Goal: Task Accomplishment & Management: Complete application form

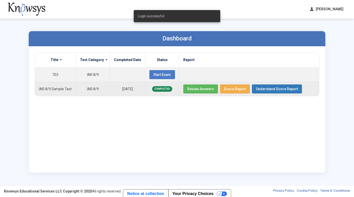
click at [194, 87] on span "Review Answers" at bounding box center [200, 89] width 27 height 4
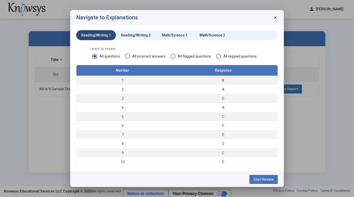
click at [259, 178] on span "Start Review" at bounding box center [263, 179] width 20 height 4
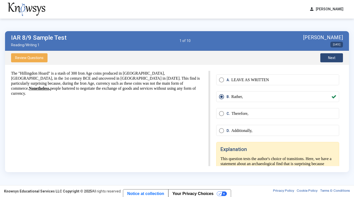
scroll to position [4, 0]
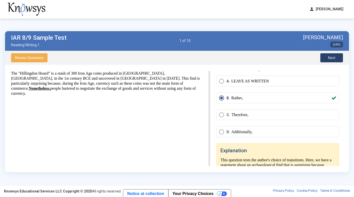
click at [328, 58] on span "Next" at bounding box center [331, 58] width 7 height 4
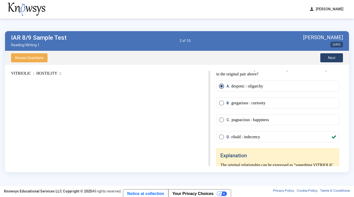
click at [327, 58] on button "Next" at bounding box center [331, 57] width 23 height 9
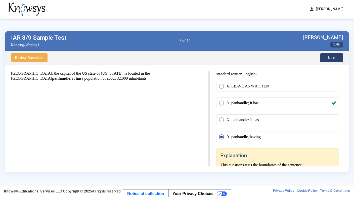
click at [332, 59] on span "Next" at bounding box center [331, 58] width 7 height 4
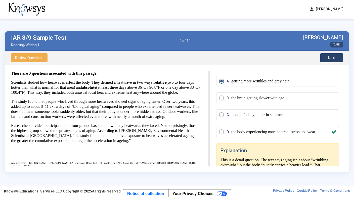
click at [329, 58] on span "Next" at bounding box center [331, 58] width 7 height 4
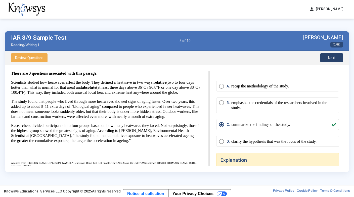
click at [329, 59] on span "Next" at bounding box center [331, 58] width 7 height 4
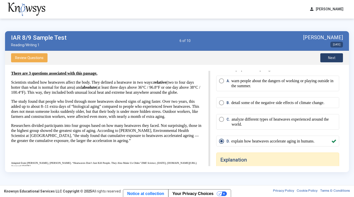
click at [329, 59] on span "Next" at bounding box center [331, 58] width 7 height 4
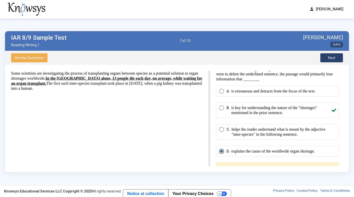
click at [329, 58] on span "Next" at bounding box center [331, 58] width 7 height 4
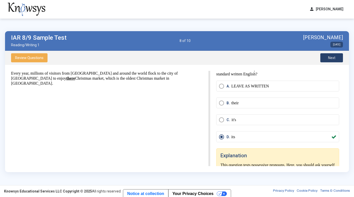
click at [329, 58] on span "Next" at bounding box center [331, 58] width 7 height 4
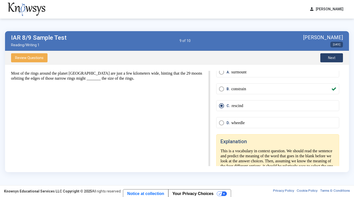
click at [329, 58] on span "Next" at bounding box center [331, 58] width 7 height 4
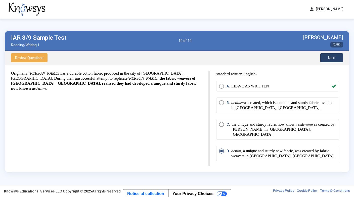
click at [328, 58] on span "Next" at bounding box center [331, 58] width 7 height 4
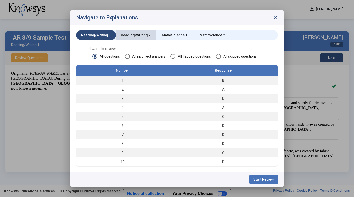
click at [137, 34] on div "Reading/Writing 2" at bounding box center [136, 35] width 30 height 5
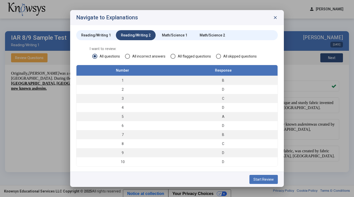
click at [261, 180] on span "Start Review" at bounding box center [263, 179] width 20 height 4
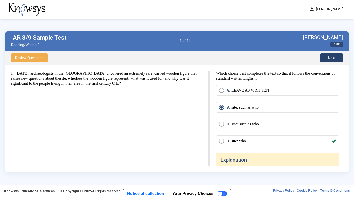
click at [333, 58] on span "Next" at bounding box center [331, 58] width 7 height 4
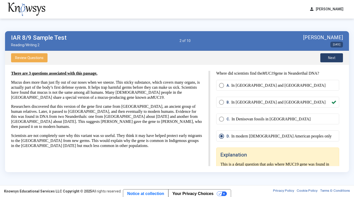
click at [332, 56] on span "Next" at bounding box center [331, 58] width 7 height 4
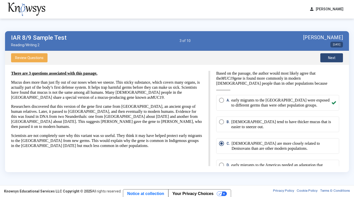
click at [331, 55] on button "Next" at bounding box center [331, 57] width 23 height 9
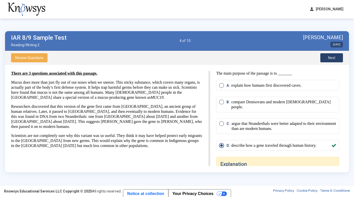
click at [331, 55] on button "Next" at bounding box center [331, 57] width 23 height 9
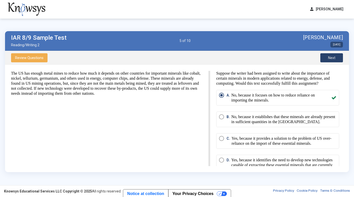
click at [331, 55] on button "Next" at bounding box center [331, 57] width 23 height 9
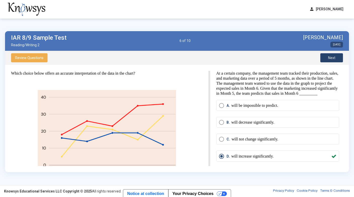
click at [331, 56] on span "Next" at bounding box center [331, 58] width 7 height 4
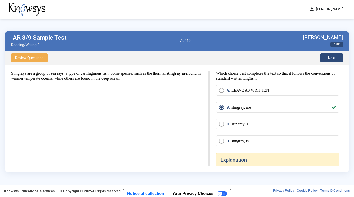
click at [331, 56] on span "Next" at bounding box center [331, 58] width 7 height 4
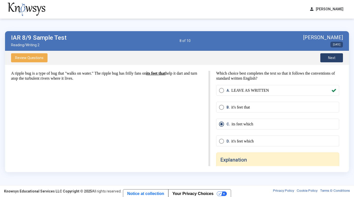
click at [331, 57] on span "Next" at bounding box center [331, 58] width 7 height 4
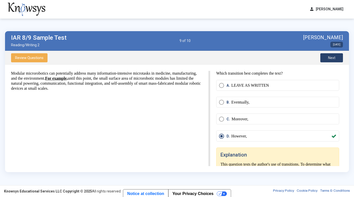
click at [331, 57] on span "Next" at bounding box center [331, 58] width 7 height 4
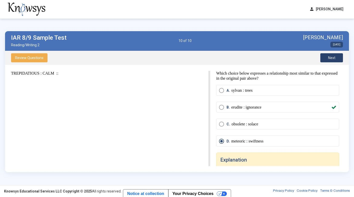
click at [331, 57] on span "Next" at bounding box center [331, 58] width 7 height 4
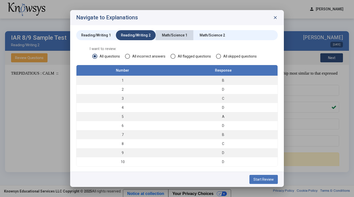
click at [174, 35] on div "Math/Science 1" at bounding box center [174, 35] width 25 height 5
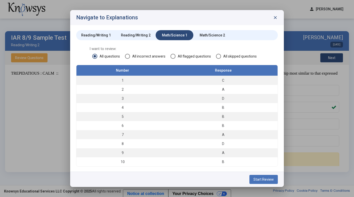
click at [256, 177] on span "Start Review" at bounding box center [263, 179] width 20 height 4
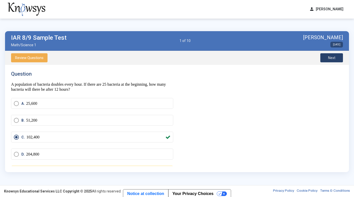
click at [330, 57] on span "Next" at bounding box center [331, 58] width 7 height 4
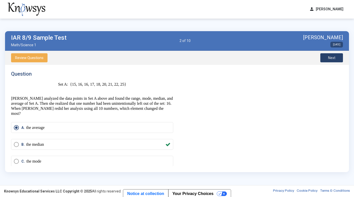
click at [330, 56] on span "Next" at bounding box center [331, 58] width 7 height 4
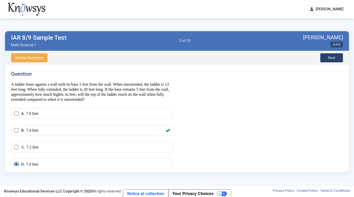
click at [330, 56] on span "Next" at bounding box center [331, 58] width 7 height 4
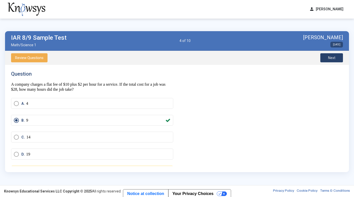
click at [330, 57] on span "Next" at bounding box center [331, 58] width 7 height 4
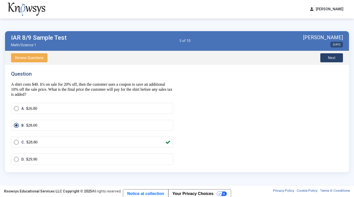
click at [330, 56] on span "Next" at bounding box center [331, 58] width 7 height 4
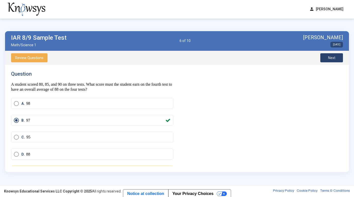
click at [330, 56] on span "Next" at bounding box center [331, 58] width 7 height 4
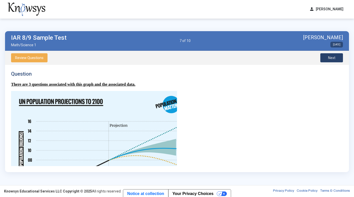
click at [330, 56] on span "Next" at bounding box center [331, 58] width 7 height 4
click at [324, 59] on button "Next" at bounding box center [331, 57] width 23 height 9
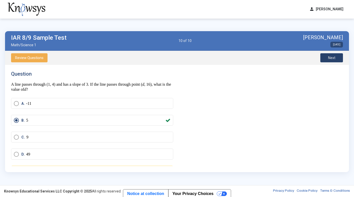
click at [324, 59] on button "Next" at bounding box center [331, 57] width 23 height 9
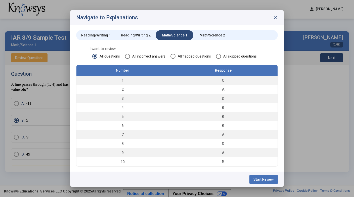
click at [202, 35] on div "Math/Science 2" at bounding box center [211, 35] width 25 height 5
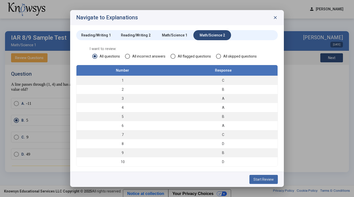
click at [263, 177] on span "Start Review" at bounding box center [263, 179] width 20 height 4
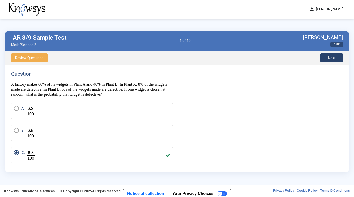
click at [334, 57] on span "Next" at bounding box center [331, 58] width 7 height 4
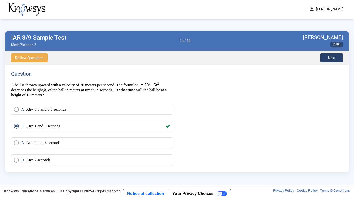
click at [334, 57] on span "Next" at bounding box center [331, 58] width 7 height 4
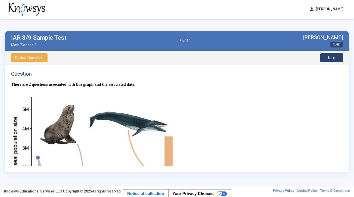
click at [334, 57] on span "Next" at bounding box center [331, 58] width 7 height 4
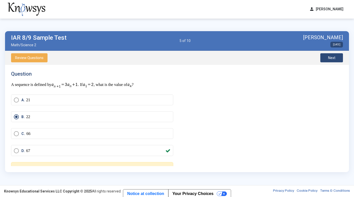
click at [334, 57] on span "Next" at bounding box center [331, 58] width 7 height 4
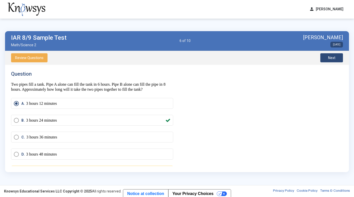
click at [334, 57] on span "Next" at bounding box center [331, 58] width 7 height 4
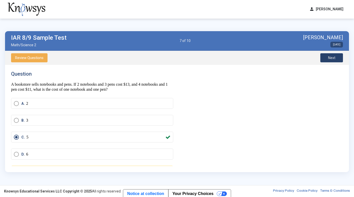
click at [334, 58] on span "Next" at bounding box center [331, 58] width 7 height 4
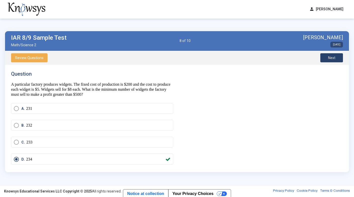
click at [334, 58] on span "Next" at bounding box center [331, 58] width 7 height 4
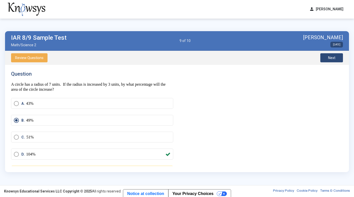
click at [334, 58] on span "Next" at bounding box center [331, 58] width 7 height 4
click at [334, 57] on span "Next" at bounding box center [331, 58] width 7 height 4
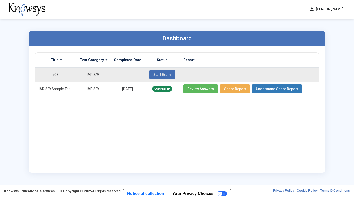
click at [153, 74] on span "Start Exam" at bounding box center [162, 75] width 18 height 4
click at [154, 73] on span "Start Exam" at bounding box center [162, 75] width 18 height 4
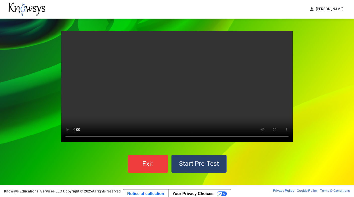
click at [197, 160] on span "Start Pre-Test" at bounding box center [199, 164] width 40 height 8
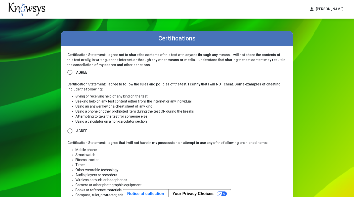
click at [69, 72] on span at bounding box center [69, 72] width 5 height 5
click at [71, 130] on span at bounding box center [69, 130] width 5 height 5
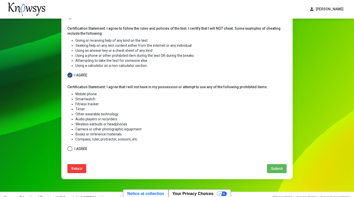
scroll to position [57, 0]
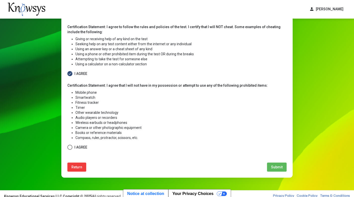
click at [71, 147] on span at bounding box center [69, 147] width 5 height 5
click at [279, 164] on button "Submit" at bounding box center [277, 166] width 20 height 9
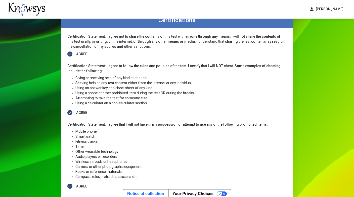
select select
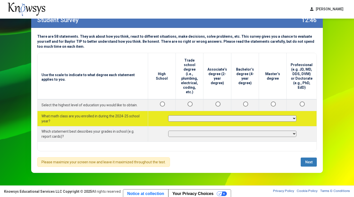
click at [235, 115] on select "**********" at bounding box center [232, 118] width 128 height 6
select select "**********"
click at [170, 115] on select "**********" at bounding box center [232, 118] width 128 height 6
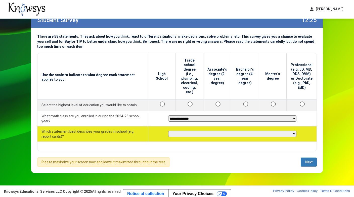
click at [204, 131] on select "**********" at bounding box center [232, 134] width 128 height 6
select select "********"
click at [170, 131] on select "**********" at bounding box center [232, 134] width 128 height 6
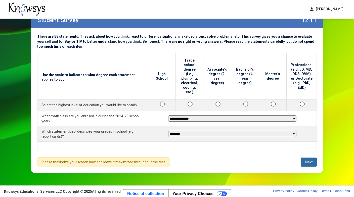
click at [309, 162] on span "Next" at bounding box center [308, 162] width 7 height 4
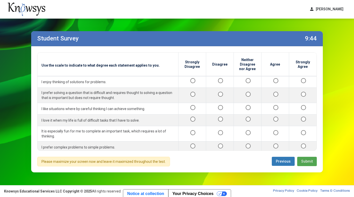
click at [305, 159] on span "Submit" at bounding box center [307, 161] width 12 height 4
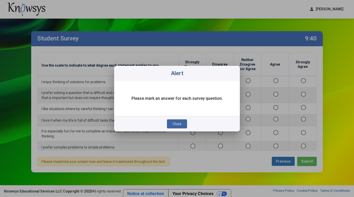
click at [175, 123] on span "Close" at bounding box center [177, 124] width 9 height 4
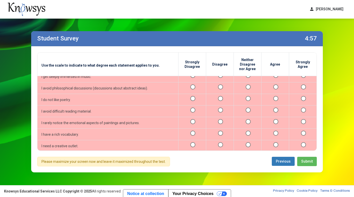
scroll to position [414, 0]
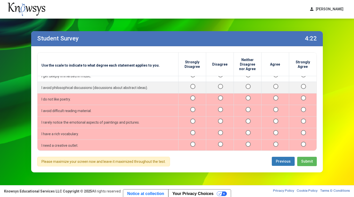
click at [246, 102] on div at bounding box center [247, 99] width 19 height 6
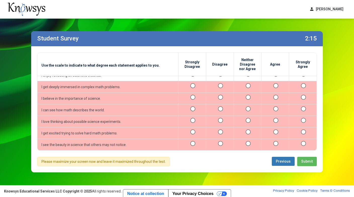
scroll to position [582, 0]
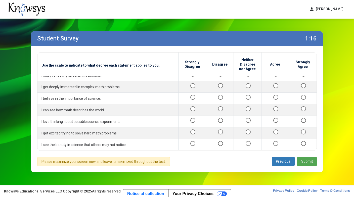
click at [310, 161] on span "Submit" at bounding box center [307, 161] width 12 height 4
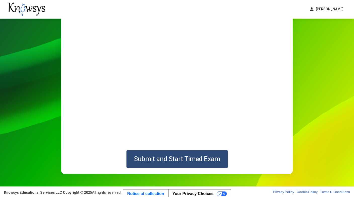
scroll to position [44, 0]
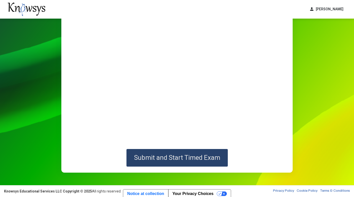
click at [202, 154] on span "Submit and Start Timed Exam" at bounding box center [177, 158] width 86 height 8
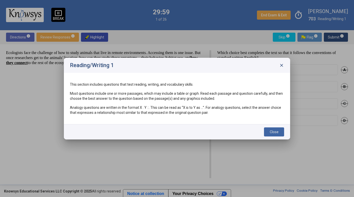
click at [271, 134] on button "Close" at bounding box center [274, 131] width 20 height 9
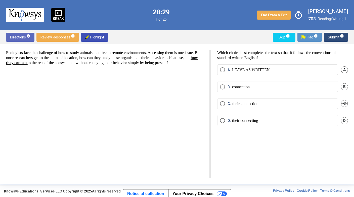
click at [226, 71] on span "A. LEAVE AS WRITTEN" at bounding box center [247, 69] width 45 height 5
click at [334, 37] on span "Submit info" at bounding box center [335, 37] width 16 height 9
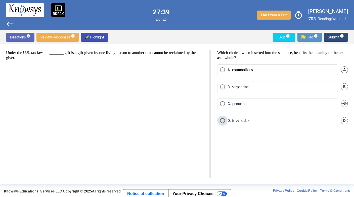
click at [261, 119] on label "D. irrevocable" at bounding box center [277, 120] width 115 height 5
click at [334, 35] on span "Submit info" at bounding box center [335, 37] width 16 height 9
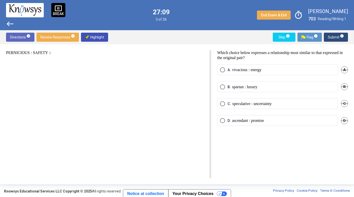
click at [227, 71] on span "A. vivacious : energy" at bounding box center [243, 69] width 36 height 5
click at [329, 37] on span "Submit info" at bounding box center [335, 37] width 16 height 9
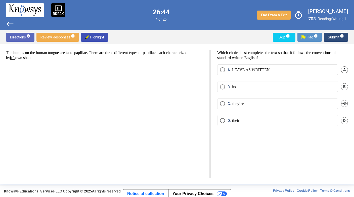
click at [221, 86] on span "Select an option" at bounding box center [222, 86] width 5 height 5
click at [335, 37] on span "Submit info" at bounding box center [335, 37] width 16 height 9
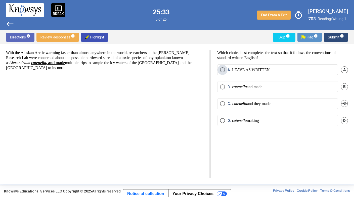
click at [227, 68] on span "A. LEAVE AS WRITTEN" at bounding box center [247, 69] width 45 height 5
click at [328, 37] on span "Submit info" at bounding box center [335, 37] width 16 height 9
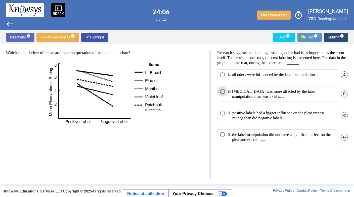
click at [222, 92] on span "Select an option" at bounding box center [222, 91] width 5 height 5
click at [330, 38] on span "Submit info" at bounding box center [335, 37] width 16 height 9
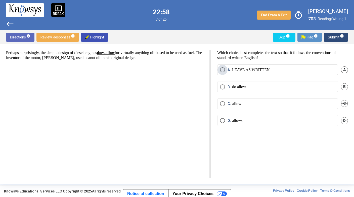
click at [223, 69] on span "Select an option" at bounding box center [222, 69] width 5 height 5
click at [224, 86] on span "Select an option" at bounding box center [222, 86] width 5 height 5
click at [220, 104] on span "Select an option" at bounding box center [222, 103] width 5 height 5
click at [325, 37] on button "Submit info" at bounding box center [335, 37] width 24 height 9
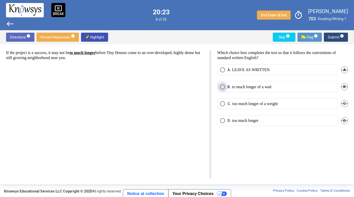
click at [226, 88] on span "B. to much longer of a wait" at bounding box center [248, 86] width 46 height 5
click at [240, 67] on mat-radio-button "A. LEAVE AS WRITTEN" at bounding box center [277, 69] width 121 height 11
click at [238, 70] on p "LEAVE AS WRITTEN" at bounding box center [251, 69] width 38 height 5
click at [252, 121] on p "too much longer" at bounding box center [245, 120] width 26 height 5
click at [331, 37] on span "Submit info" at bounding box center [335, 37] width 16 height 9
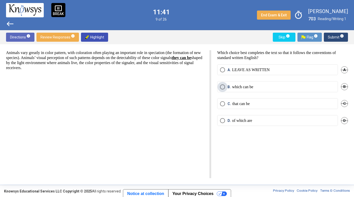
click at [225, 89] on span "Select an option" at bounding box center [222, 86] width 5 height 5
click at [329, 39] on span "Submit info" at bounding box center [335, 37] width 16 height 9
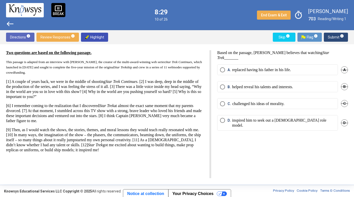
click at [260, 121] on p "inspired him to seek out a [DEMOGRAPHIC_DATA] role model." at bounding box center [283, 123] width 103 height 10
click at [329, 38] on span "Submit info" at bounding box center [335, 37] width 16 height 9
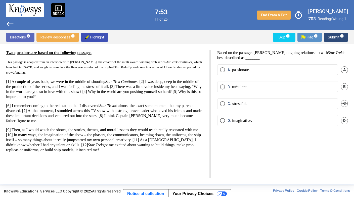
click at [233, 120] on p "imaginative." at bounding box center [242, 120] width 20 height 5
click at [330, 33] on span "Submit info" at bounding box center [335, 37] width 16 height 9
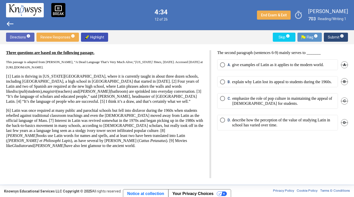
click at [254, 128] on p "describe how the perception of the value of studying Latin in school has varied…" at bounding box center [283, 123] width 103 height 10
click at [336, 35] on span "Submit info" at bounding box center [335, 37] width 16 height 9
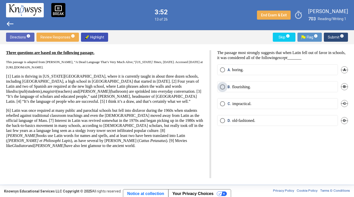
click at [283, 87] on label "B. flourishing." at bounding box center [277, 86] width 115 height 5
click at [339, 38] on span "Submit info" at bounding box center [335, 37] width 16 height 9
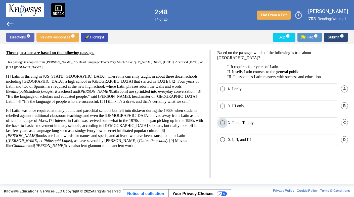
click at [280, 121] on label "C. I and III only" at bounding box center [277, 122] width 115 height 5
click at [331, 39] on span "Submit info" at bounding box center [335, 37] width 16 height 9
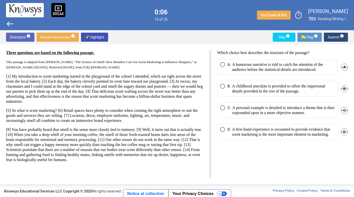
click at [239, 92] on p "A childhood anecdote is provided to offset the impersonal details provided in t…" at bounding box center [283, 89] width 103 height 10
click at [328, 37] on span "Submit info" at bounding box center [335, 37] width 16 height 9
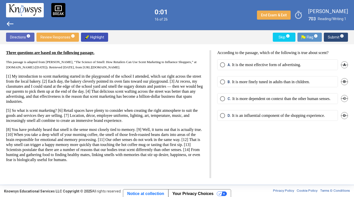
click at [245, 92] on div "B. It is more finely tuned in adults than in children. B" at bounding box center [282, 84] width 131 height 17
click at [246, 94] on mat-radio-button "C. It is more dependent on context than the other human senses." at bounding box center [277, 98] width 121 height 11
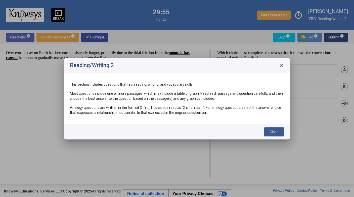
click at [264, 133] on button "Close" at bounding box center [274, 131] width 20 height 9
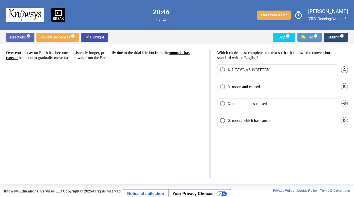
click at [235, 89] on p "moon and caused" at bounding box center [246, 86] width 28 height 5
click at [334, 36] on span "Submit info" at bounding box center [335, 37] width 16 height 9
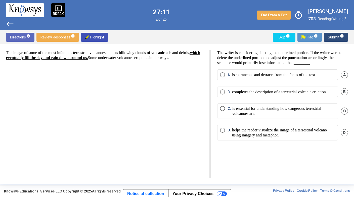
click at [222, 140] on mat-radio-button "D. helps the reader visualize the image of a terrestrial volcano using imagery …" at bounding box center [277, 133] width 121 height 16
click at [226, 135] on span "D. helps the reader visualize the image of a terrestrial volcano using imagery …" at bounding box center [280, 133] width 110 height 10
click at [332, 36] on span "Submit info" at bounding box center [335, 37] width 16 height 9
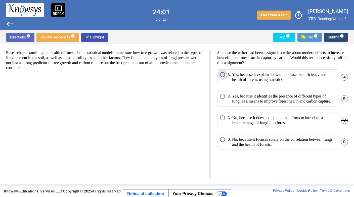
click at [235, 79] on p "Yes, because it explains how to increase the efficiency and health of forests u…" at bounding box center [283, 77] width 103 height 10
click at [331, 36] on span "Submit info" at bounding box center [335, 37] width 16 height 9
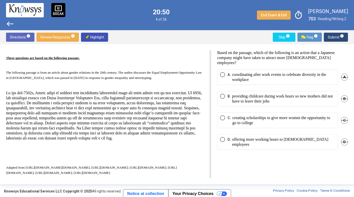
click at [241, 98] on p "providing childcare during work hours so new mothers did not have to leave thei…" at bounding box center [283, 99] width 103 height 10
click at [336, 36] on span "Submit info" at bounding box center [335, 37] width 16 height 9
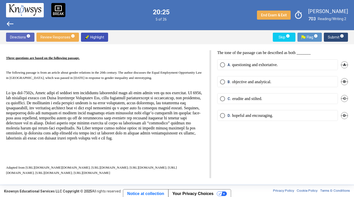
click at [246, 67] on mat-radio-button "A. questioning and exhortative." at bounding box center [277, 64] width 121 height 11
click at [267, 66] on p "questioning and exhortative." at bounding box center [255, 64] width 46 height 5
click at [333, 36] on span "Submit info" at bounding box center [335, 37] width 16 height 9
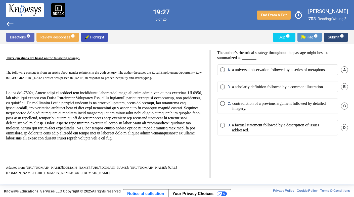
click at [261, 135] on mat-radio-button "D. a factual statement followed by a description of issues addressed." at bounding box center [277, 128] width 121 height 16
click at [261, 133] on p "a factual statement followed by a description of issues addressed." at bounding box center [283, 128] width 103 height 10
click at [345, 36] on button "Submit info" at bounding box center [335, 37] width 24 height 9
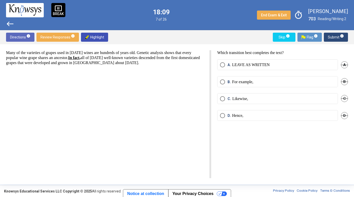
click at [221, 65] on span "Select an option" at bounding box center [222, 64] width 5 height 5
click at [336, 35] on span "Submit info" at bounding box center [335, 37] width 16 height 9
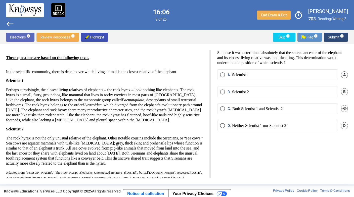
click at [252, 107] on p "Both Scientist 1 and Scientist 2" at bounding box center [257, 108] width 50 height 5
click at [222, 108] on span "Select an option" at bounding box center [222, 108] width 3 height 3
click at [331, 39] on span "Submit info" at bounding box center [335, 37] width 16 height 9
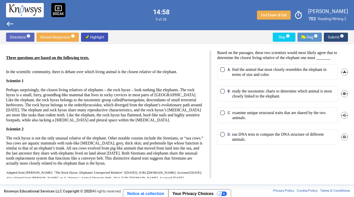
click at [253, 135] on p "run DNA tests to compare the DNA structure of different animals." at bounding box center [283, 137] width 103 height 10
click at [333, 35] on span "Submit info" at bounding box center [335, 37] width 16 height 9
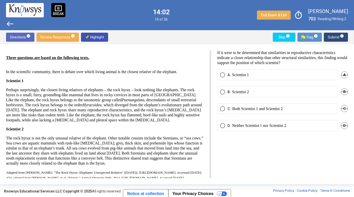
click at [306, 77] on label "A. Scientist 1" at bounding box center [277, 74] width 115 height 5
click at [334, 38] on span "Submit info" at bounding box center [335, 37] width 16 height 9
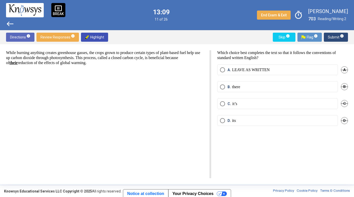
click at [220, 121] on span "Select an option" at bounding box center [222, 120] width 5 height 5
click at [333, 38] on span "Submit info" at bounding box center [335, 37] width 16 height 9
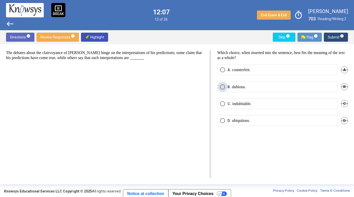
click at [221, 87] on span "Select an option" at bounding box center [222, 86] width 5 height 5
click at [331, 35] on span "Submit info" at bounding box center [335, 37] width 16 height 9
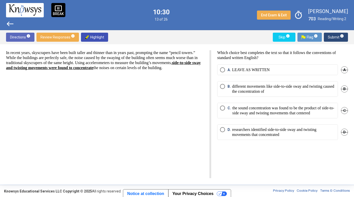
click at [224, 69] on span "Select an option" at bounding box center [222, 69] width 5 height 5
click at [328, 38] on span "Submit info" at bounding box center [335, 37] width 16 height 9
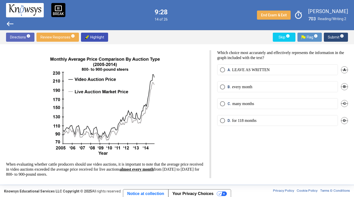
scroll to position [22, 0]
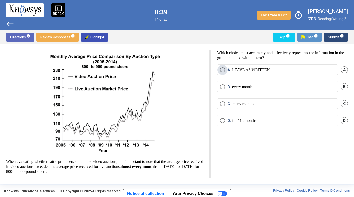
click at [223, 69] on span "Select an option" at bounding box center [222, 69] width 5 height 5
click at [329, 37] on span "Submit info" at bounding box center [335, 37] width 16 height 9
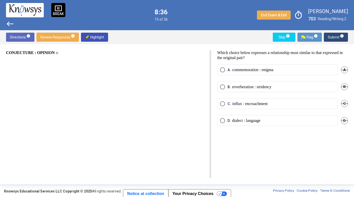
scroll to position [0, 0]
click at [229, 85] on span "B." at bounding box center [229, 86] width 5 height 5
click at [331, 37] on span "Submit info" at bounding box center [335, 37] width 16 height 9
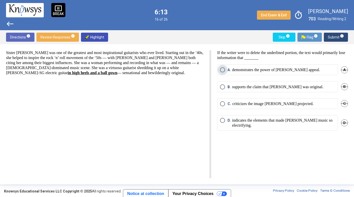
click at [222, 70] on span "Select an option" at bounding box center [222, 69] width 5 height 5
click at [333, 37] on span "Submit info" at bounding box center [335, 37] width 16 height 9
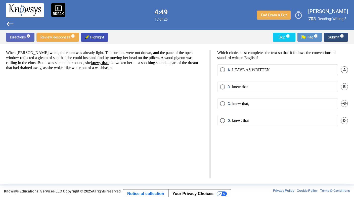
click at [222, 86] on span "Select an option" at bounding box center [222, 86] width 5 height 5
click at [333, 37] on span "Submit info" at bounding box center [335, 37] width 16 height 9
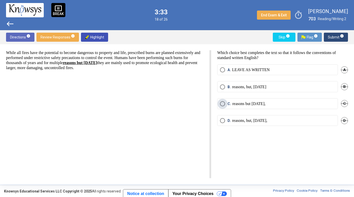
click at [222, 104] on span "Select an option" at bounding box center [222, 103] width 5 height 5
click at [326, 36] on button "Submit info" at bounding box center [335, 37] width 24 height 9
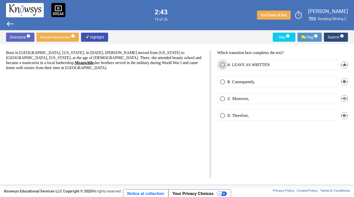
click at [222, 63] on span "Select an option" at bounding box center [222, 64] width 5 height 5
click at [332, 36] on span "Submit info" at bounding box center [335, 37] width 16 height 9
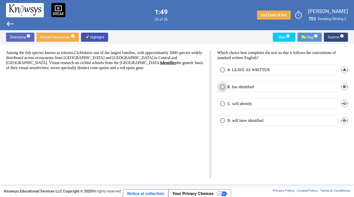
click at [220, 88] on span "Select an option" at bounding box center [222, 86] width 5 height 5
click at [332, 39] on span "Submit info" at bounding box center [335, 37] width 16 height 9
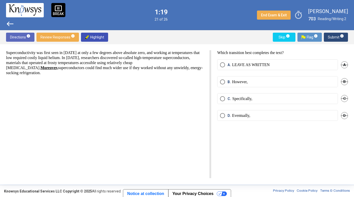
click at [223, 82] on span "Select an option" at bounding box center [222, 81] width 5 height 5
click at [331, 36] on span "Submit info" at bounding box center [335, 37] width 16 height 9
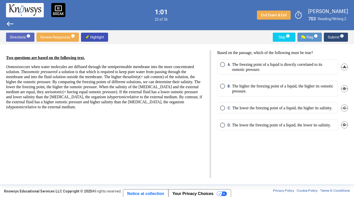
click at [231, 109] on span "C." at bounding box center [229, 107] width 5 height 5
click at [331, 37] on span "Submit info" at bounding box center [335, 37] width 16 height 9
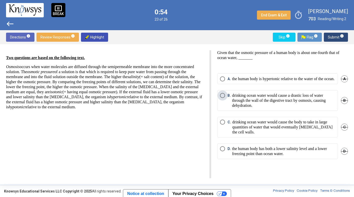
click at [247, 108] on p "drinking ocean water would cause a drastic loss of water through the wall of th…" at bounding box center [283, 100] width 103 height 15
click at [328, 37] on button "Submit info" at bounding box center [335, 37] width 24 height 9
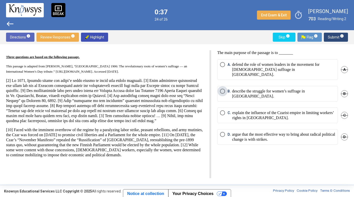
click at [234, 89] on p "describe the struggle for women’s suffrage in [GEOGRAPHIC_DATA]." at bounding box center [283, 94] width 103 height 10
click at [327, 38] on button "Submit info" at bounding box center [335, 37] width 24 height 9
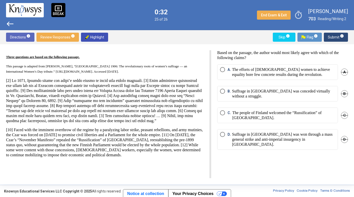
click at [285, 137] on p "Suffrage in [GEOGRAPHIC_DATA] was won through a mass general strike and anti-im…" at bounding box center [283, 139] width 103 height 15
click at [332, 37] on span "Submit info" at bounding box center [335, 37] width 16 height 9
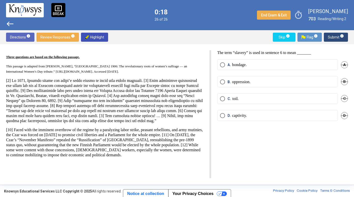
click at [251, 116] on label "D. captivity." at bounding box center [277, 115] width 115 height 5
click at [335, 37] on span "Submit info" at bounding box center [335, 37] width 16 height 9
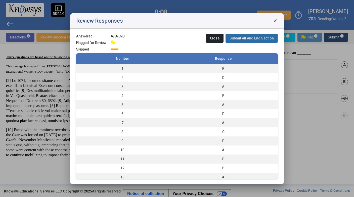
click at [239, 36] on span "Submit All And End Section" at bounding box center [251, 38] width 44 height 4
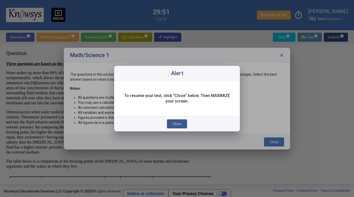
click at [177, 122] on span "Close" at bounding box center [177, 124] width 9 height 4
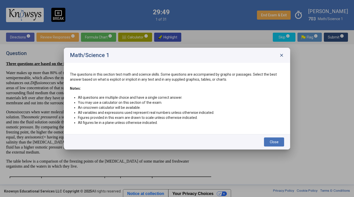
click at [274, 141] on span "Close" at bounding box center [273, 142] width 9 height 4
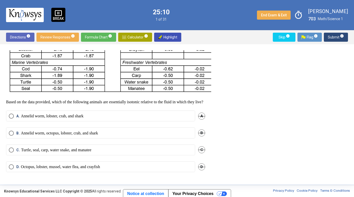
scroll to position [177, 0]
click at [70, 132] on mat-radio-button "B. Annelid worm, octopus, lobster, crab, and shark" at bounding box center [100, 132] width 189 height 11
click at [70, 131] on p "Annelid worm, octopus, lobster, crab, and shark" at bounding box center [59, 133] width 77 height 5
click at [339, 34] on span "Submit info" at bounding box center [335, 37] width 16 height 9
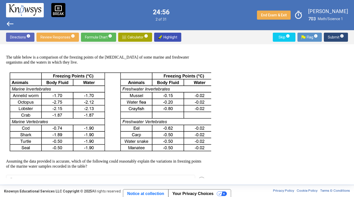
scroll to position [182, 0]
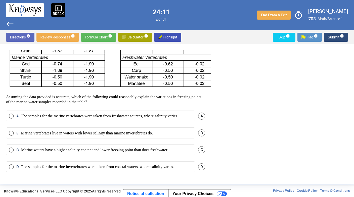
click at [80, 114] on p "The samples for the marine vertebrates were taken from freshwater sources, wher…" at bounding box center [99, 116] width 157 height 5
click at [124, 149] on mat-radio-button "C. Marine waters have a higher salinity content and lower freezing point than d…" at bounding box center [100, 149] width 189 height 11
click at [124, 147] on p "Marine waters have a higher salinity content and lower freezing point than does…" at bounding box center [94, 149] width 147 height 5
click at [331, 35] on span "Submit info" at bounding box center [335, 37] width 16 height 9
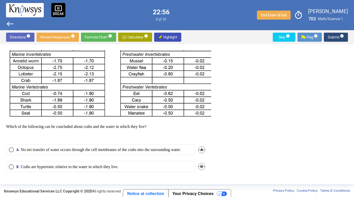
scroll to position [186, 0]
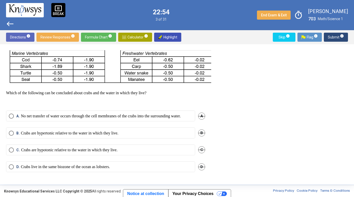
click at [134, 131] on label "B. Crabs are hypertonic relative to the water in which they live." at bounding box center [100, 133] width 183 height 5
click at [332, 36] on span "Submit info" at bounding box center [335, 37] width 16 height 9
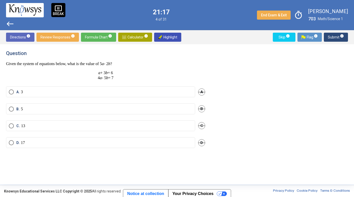
click at [62, 92] on label "A. 3" at bounding box center [100, 91] width 183 height 5
click at [330, 35] on span "Submit info" at bounding box center [335, 37] width 16 height 9
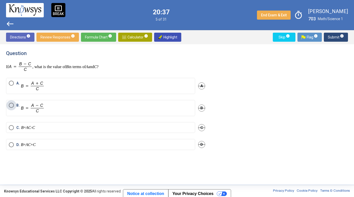
click at [76, 103] on label "B." at bounding box center [100, 108] width 183 height 11
click at [333, 37] on span "Submit info" at bounding box center [335, 37] width 16 height 9
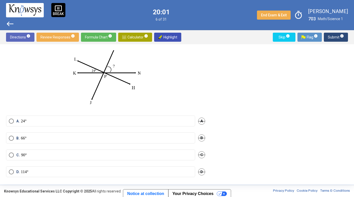
scroll to position [39, 0]
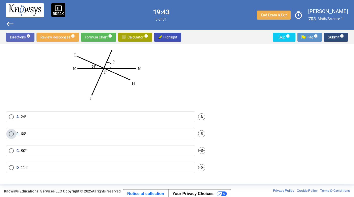
click at [113, 132] on label "B. 66°" at bounding box center [100, 133] width 183 height 5
click at [332, 34] on span "Submit info" at bounding box center [335, 37] width 16 height 9
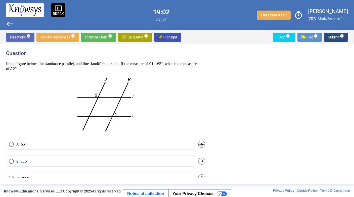
scroll to position [28, 0]
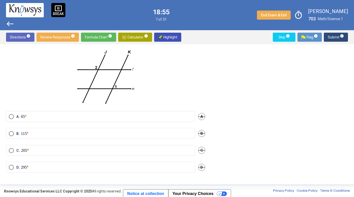
click at [138, 115] on label "A. 65°" at bounding box center [100, 116] width 183 height 5
click at [332, 38] on span "Submit info" at bounding box center [335, 37] width 16 height 9
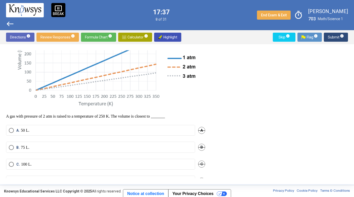
scroll to position [105, 0]
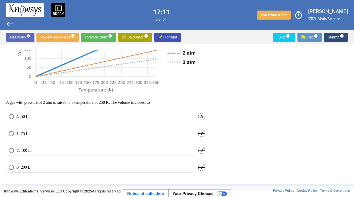
click at [99, 169] on mat-radio-button "D. 200 L." at bounding box center [100, 167] width 189 height 11
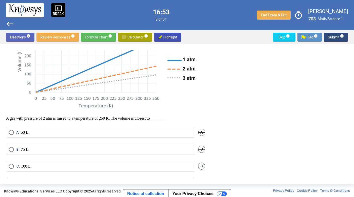
scroll to position [90, 0]
click at [107, 165] on label "C. 100 L." at bounding box center [100, 165] width 183 height 5
click at [334, 37] on span "Submit info" at bounding box center [335, 37] width 16 height 9
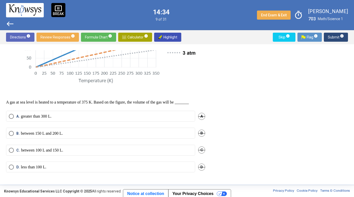
scroll to position [119, 0]
click at [31, 116] on p "greater than 300 L." at bounding box center [36, 116] width 31 height 5
click at [331, 38] on span "Submit info" at bounding box center [335, 37] width 16 height 9
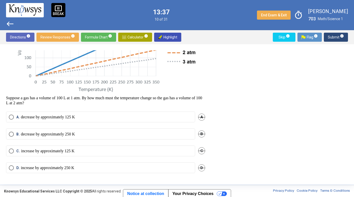
scroll to position [101, 0]
click at [102, 150] on label "C. increase by approximately 125 K" at bounding box center [100, 150] width 183 height 5
drag, startPoint x: 103, startPoint y: 150, endPoint x: 191, endPoint y: 113, distance: 95.8
click at [188, 113] on mat-radio-group "A. decrease by approximately 125 [PERSON_NAME] decrease by approximately 250 K …" at bounding box center [105, 145] width 199 height 68
click at [329, 37] on span "Submit info" at bounding box center [335, 37] width 16 height 9
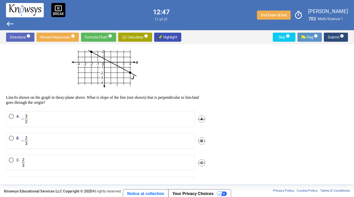
scroll to position [55, 0]
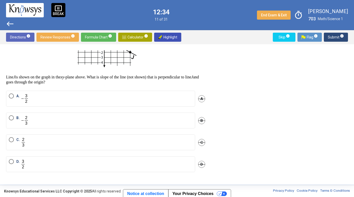
click at [57, 122] on label "B." at bounding box center [100, 120] width 183 height 10
click at [333, 37] on span "Submit info" at bounding box center [335, 37] width 16 height 9
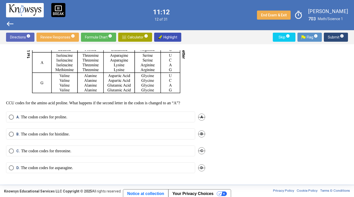
scroll to position [123, 0]
click at [281, 37] on span "Skip info" at bounding box center [284, 37] width 15 height 9
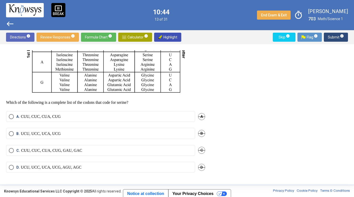
click at [278, 37] on span "Skip info" at bounding box center [284, 37] width 15 height 9
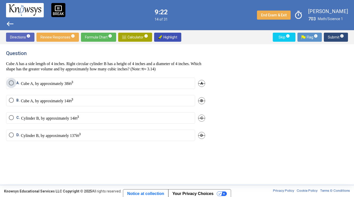
click at [30, 83] on p "Cube A, by approximately 38" at bounding box center [47, 83] width 52 height 6
click at [327, 35] on button "Submit info" at bounding box center [335, 37] width 24 height 9
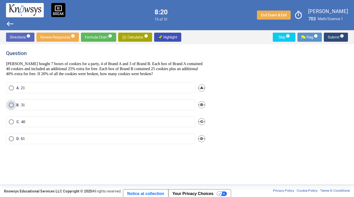
click at [140, 104] on label "B. 31" at bounding box center [100, 104] width 183 height 5
click at [328, 37] on span "Submit info" at bounding box center [335, 37] width 16 height 9
click at [123, 138] on label "D. 120" at bounding box center [100, 138] width 183 height 5
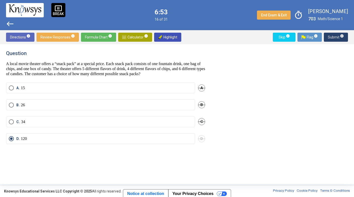
click at [328, 38] on span "Submit info" at bounding box center [335, 37] width 16 height 9
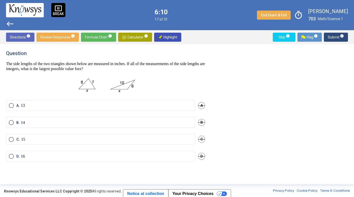
click at [155, 122] on label "B. 14" at bounding box center [100, 122] width 183 height 5
click at [333, 37] on span "Submit info" at bounding box center [335, 37] width 16 height 9
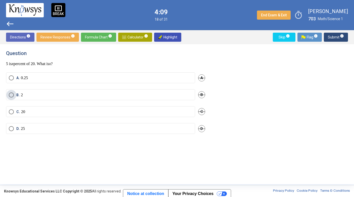
click at [22, 95] on p "2" at bounding box center [22, 94] width 2 height 5
click at [332, 35] on span "Submit info" at bounding box center [335, 37] width 16 height 9
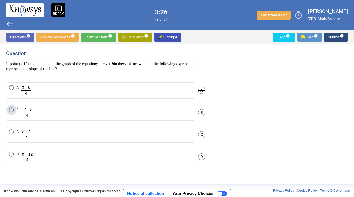
click at [110, 113] on label "B." at bounding box center [100, 112] width 183 height 11
click at [329, 36] on span "Submit info" at bounding box center [335, 37] width 16 height 9
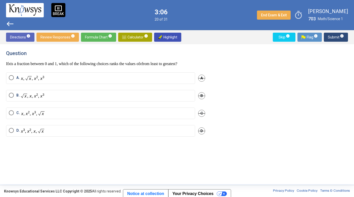
click at [32, 115] on img "Select an option" at bounding box center [33, 113] width 24 height 6
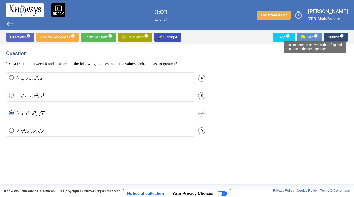
click at [341, 35] on span "info" at bounding box center [342, 36] width 4 height 4
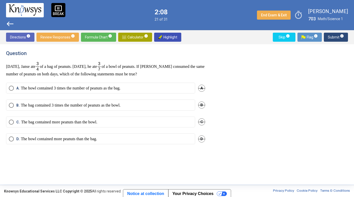
click at [37, 125] on mat-radio-button "C. The bag contained more peanuts than the bowl." at bounding box center [100, 122] width 189 height 11
click at [23, 139] on p "The bowl contained more peanuts than the bag." at bounding box center [59, 138] width 76 height 5
click at [65, 122] on p "The bag contained more peanuts than the bowl." at bounding box center [59, 122] width 76 height 5
click at [332, 36] on span "Submit info" at bounding box center [335, 37] width 16 height 9
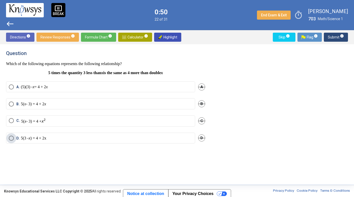
click at [19, 139] on span "D." at bounding box center [18, 138] width 5 height 5
click at [332, 36] on span "Submit info" at bounding box center [335, 37] width 16 height 9
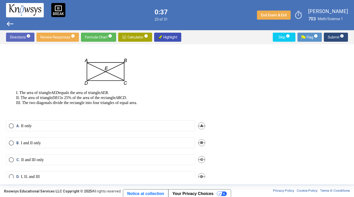
scroll to position [43, 0]
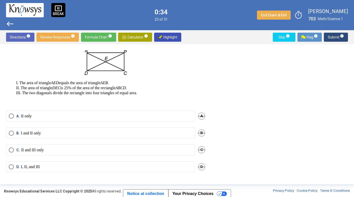
click at [51, 134] on label "B. I and II only" at bounding box center [100, 133] width 183 height 5
click at [332, 38] on span "Submit info" at bounding box center [335, 37] width 16 height 9
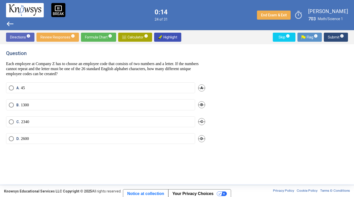
click at [171, 107] on mat-radio-button "B. 1300" at bounding box center [100, 104] width 189 height 11
click at [173, 125] on mat-radio-button "C. 2340" at bounding box center [100, 121] width 189 height 11
click at [174, 119] on label "C. 2340" at bounding box center [100, 121] width 183 height 5
click at [335, 36] on span "Submit info" at bounding box center [335, 37] width 16 height 9
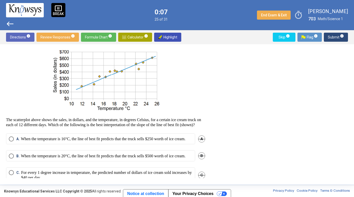
scroll to position [29, 0]
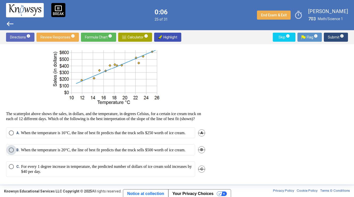
click at [28, 152] on p "When the temperature is 20°C, the line of best fit predicts that the truck sell…" at bounding box center [103, 149] width 164 height 5
click at [330, 38] on span "Submit info" at bounding box center [335, 37] width 16 height 9
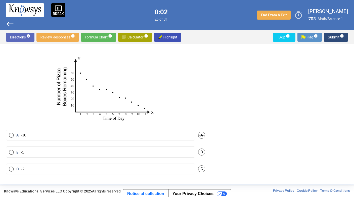
scroll to position [53, 0]
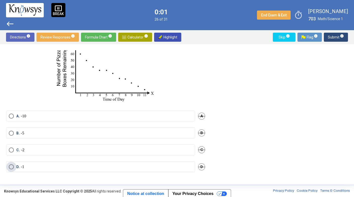
click at [71, 168] on label "D. -1" at bounding box center [100, 166] width 183 height 5
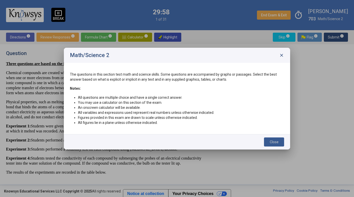
click at [266, 138] on button "Close" at bounding box center [274, 141] width 20 height 9
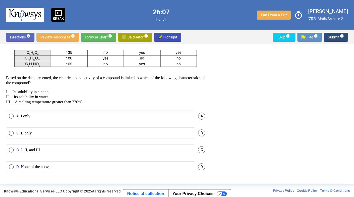
scroll to position [177, 0]
click at [281, 38] on span "Skip info" at bounding box center [284, 37] width 15 height 9
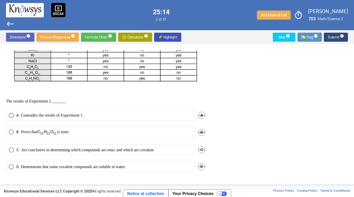
scroll to position [162, 0]
click at [281, 34] on span "Skip info" at bounding box center [284, 37] width 15 height 9
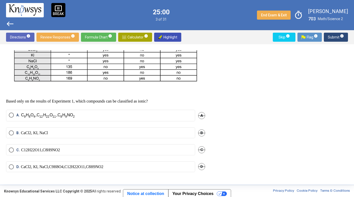
click at [276, 36] on button "Skip info" at bounding box center [283, 37] width 23 height 9
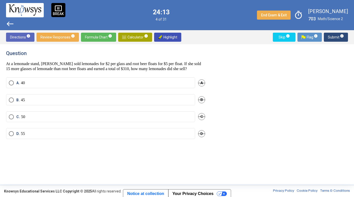
click at [279, 39] on span "Skip info" at bounding box center [284, 37] width 15 height 9
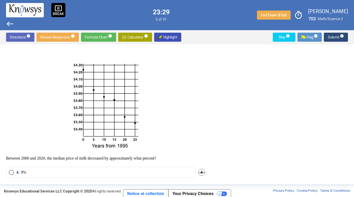
scroll to position [34, 0]
drag, startPoint x: 143, startPoint y: 108, endPoint x: 145, endPoint y: 80, distance: 28.2
click at [145, 80] on p at bounding box center [105, 101] width 199 height 101
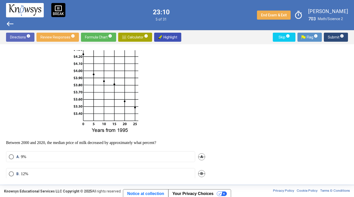
scroll to position [47, 0]
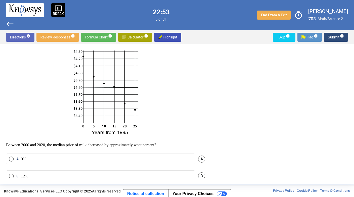
click at [280, 34] on span "Skip info" at bounding box center [284, 37] width 15 height 9
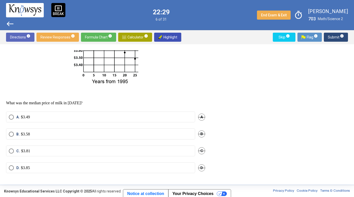
scroll to position [99, 0]
click at [101, 152] on label "C. $3.81" at bounding box center [100, 149] width 183 height 5
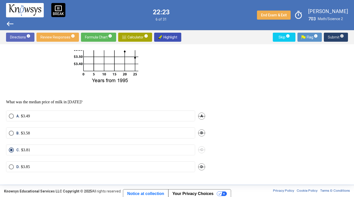
click at [329, 34] on span "Submit info" at bounding box center [335, 37] width 16 height 9
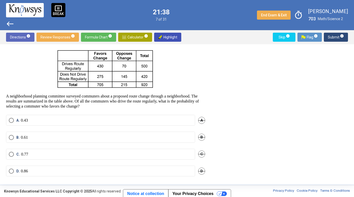
scroll to position [22, 0]
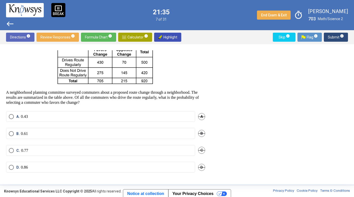
click at [71, 132] on label "B. 0.61" at bounding box center [100, 133] width 183 height 5
click at [332, 35] on span "Submit info" at bounding box center [335, 37] width 16 height 9
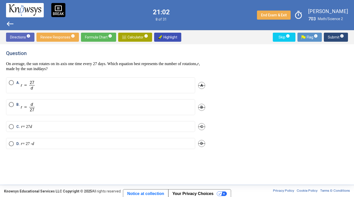
click at [86, 143] on label "D. r = 27 - d" at bounding box center [100, 143] width 183 height 5
click at [64, 105] on label "B." at bounding box center [100, 107] width 183 height 10
click at [334, 38] on span "Submit info" at bounding box center [335, 37] width 16 height 9
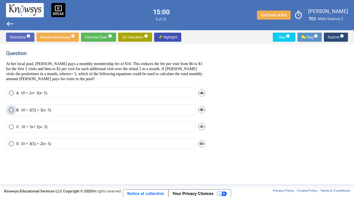
click at [124, 107] on label "B. 10 + 2(5) + 3( x - 5)" at bounding box center [100, 109] width 183 height 5
click at [330, 37] on span "Submit info" at bounding box center [335, 37] width 16 height 9
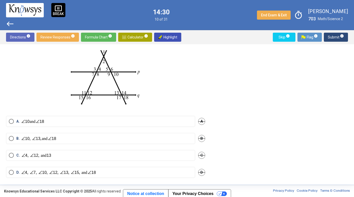
scroll to position [37, 0]
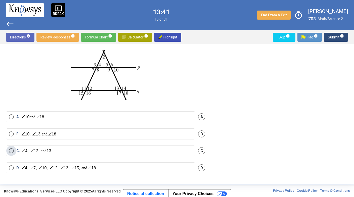
click at [139, 150] on label "C. and" at bounding box center [100, 150] width 183 height 5
click at [331, 35] on span "Submit info" at bounding box center [335, 37] width 16 height 9
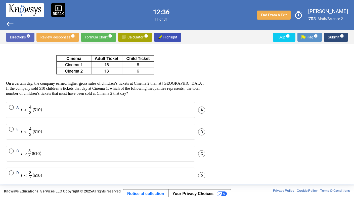
scroll to position [34, 0]
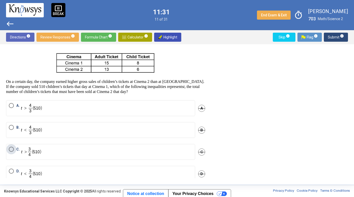
click at [115, 151] on label "C." at bounding box center [100, 152] width 183 height 10
click at [333, 35] on span "Submit info" at bounding box center [335, 37] width 16 height 9
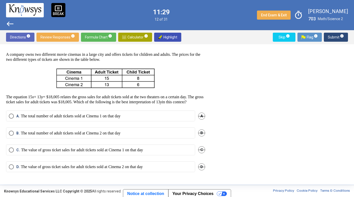
scroll to position [23, 0]
click at [79, 166] on p "The value of gross ticket sales for adult tickets sold at Cinema 2 on that day" at bounding box center [82, 166] width 122 height 5
click at [331, 37] on span "Submit info" at bounding box center [335, 37] width 16 height 9
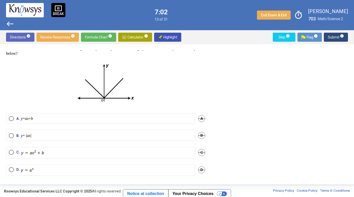
scroll to position [16, 0]
click at [48, 155] on mat-radio-button "C." at bounding box center [100, 152] width 189 height 11
click at [45, 167] on label "D." at bounding box center [100, 170] width 183 height 6
click at [333, 36] on span "Submit info" at bounding box center [335, 37] width 16 height 9
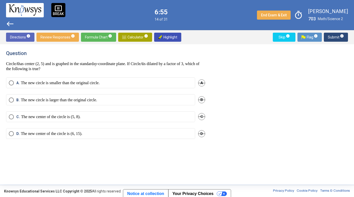
scroll to position [0, 0]
click at [89, 99] on p "The new circle is larger than the original circle." at bounding box center [59, 99] width 76 height 5
click at [334, 34] on span "Submit info" at bounding box center [335, 37] width 16 height 9
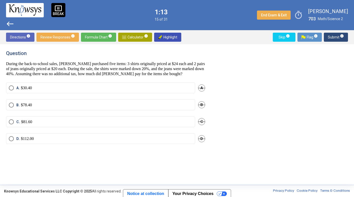
click at [165, 103] on label "B. $78.40" at bounding box center [100, 104] width 183 height 5
click at [329, 34] on span "Submit info" at bounding box center [335, 37] width 16 height 9
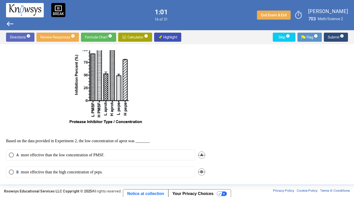
scroll to position [244, 0]
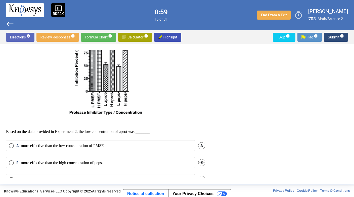
click at [278, 38] on span "Skip info" at bounding box center [284, 37] width 15 height 9
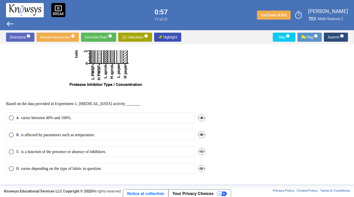
scroll to position [281, 0]
click at [283, 38] on span "Skip info" at bounding box center [284, 37] width 15 height 9
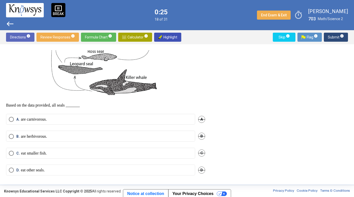
scroll to position [207, 0]
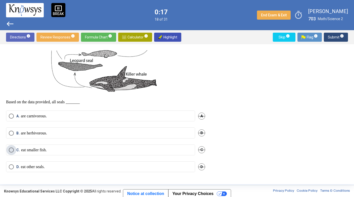
click at [56, 150] on label "C. eat smaller fish." at bounding box center [100, 149] width 183 height 5
click at [339, 39] on span "Submit info" at bounding box center [335, 37] width 16 height 9
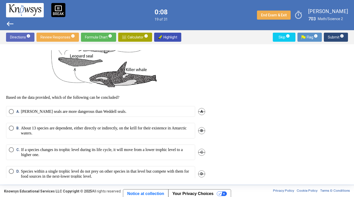
scroll to position [221, 0]
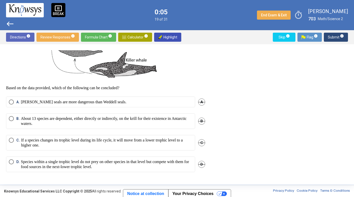
click at [79, 124] on p "About 13 species are dependent, either directly or indirectly, on the krill for…" at bounding box center [106, 121] width 171 height 10
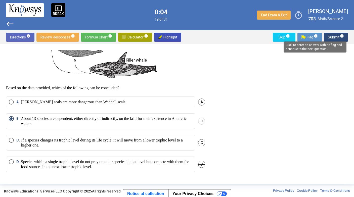
click at [337, 36] on span "Submit info" at bounding box center [335, 37] width 16 height 9
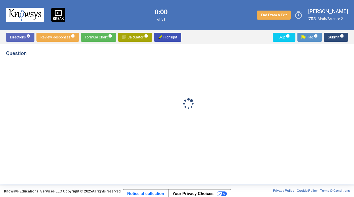
scroll to position [0, 0]
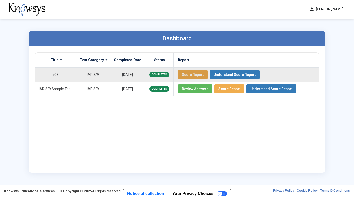
click at [191, 73] on span "Score Report" at bounding box center [193, 75] width 22 height 4
click at [228, 73] on span "Understand Score Report" at bounding box center [234, 75] width 42 height 4
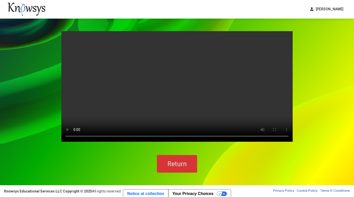
click at [166, 162] on button "Return" at bounding box center [177, 164] width 40 height 18
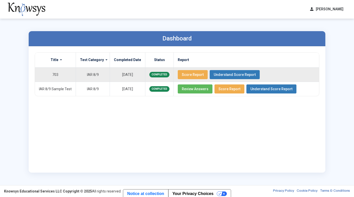
click at [186, 73] on span "Score Report" at bounding box center [193, 75] width 22 height 4
